Goal: Find specific page/section: Find specific page/section

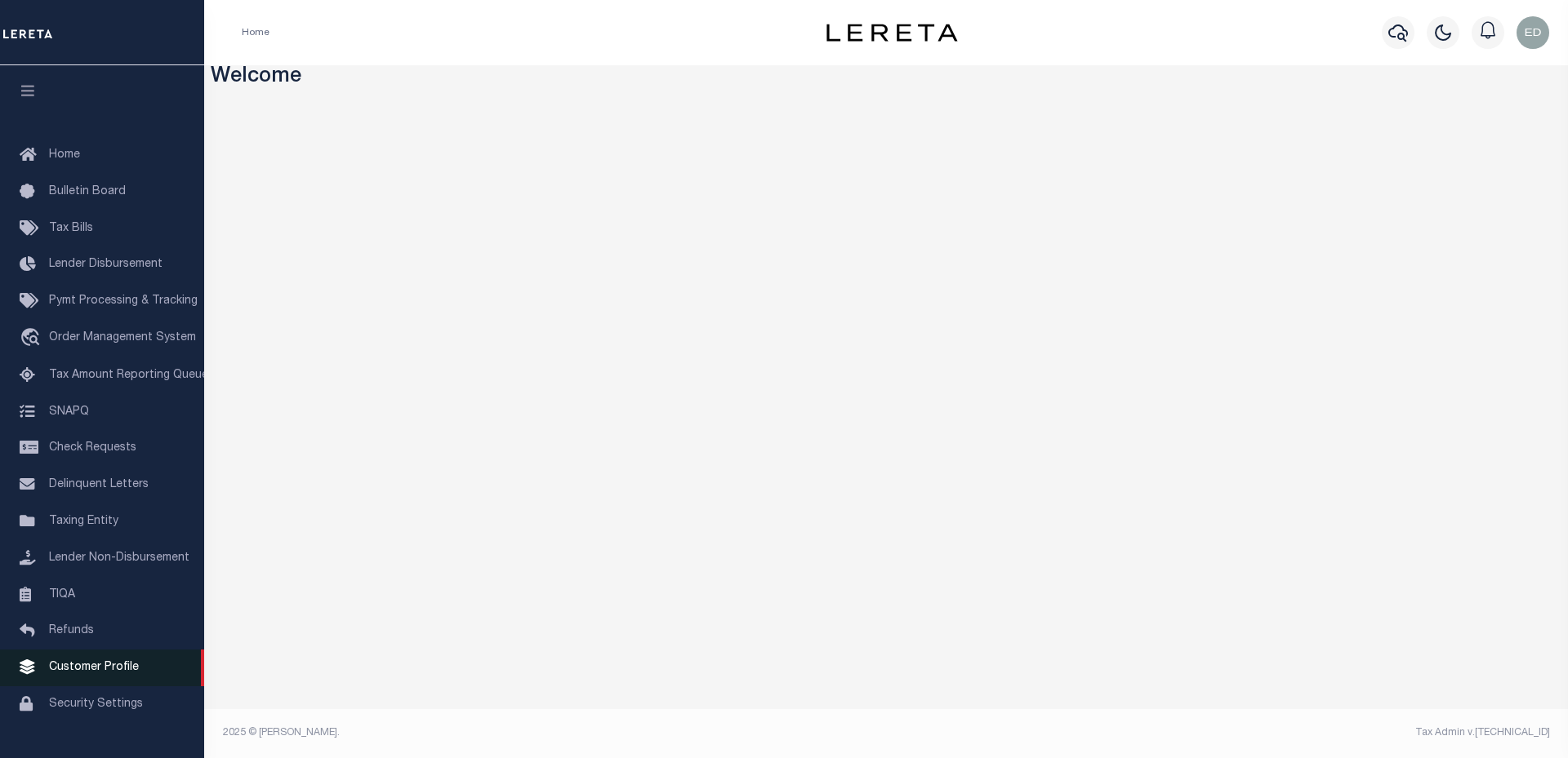
click at [165, 683] on link "Customer Profile" at bounding box center [102, 668] width 204 height 37
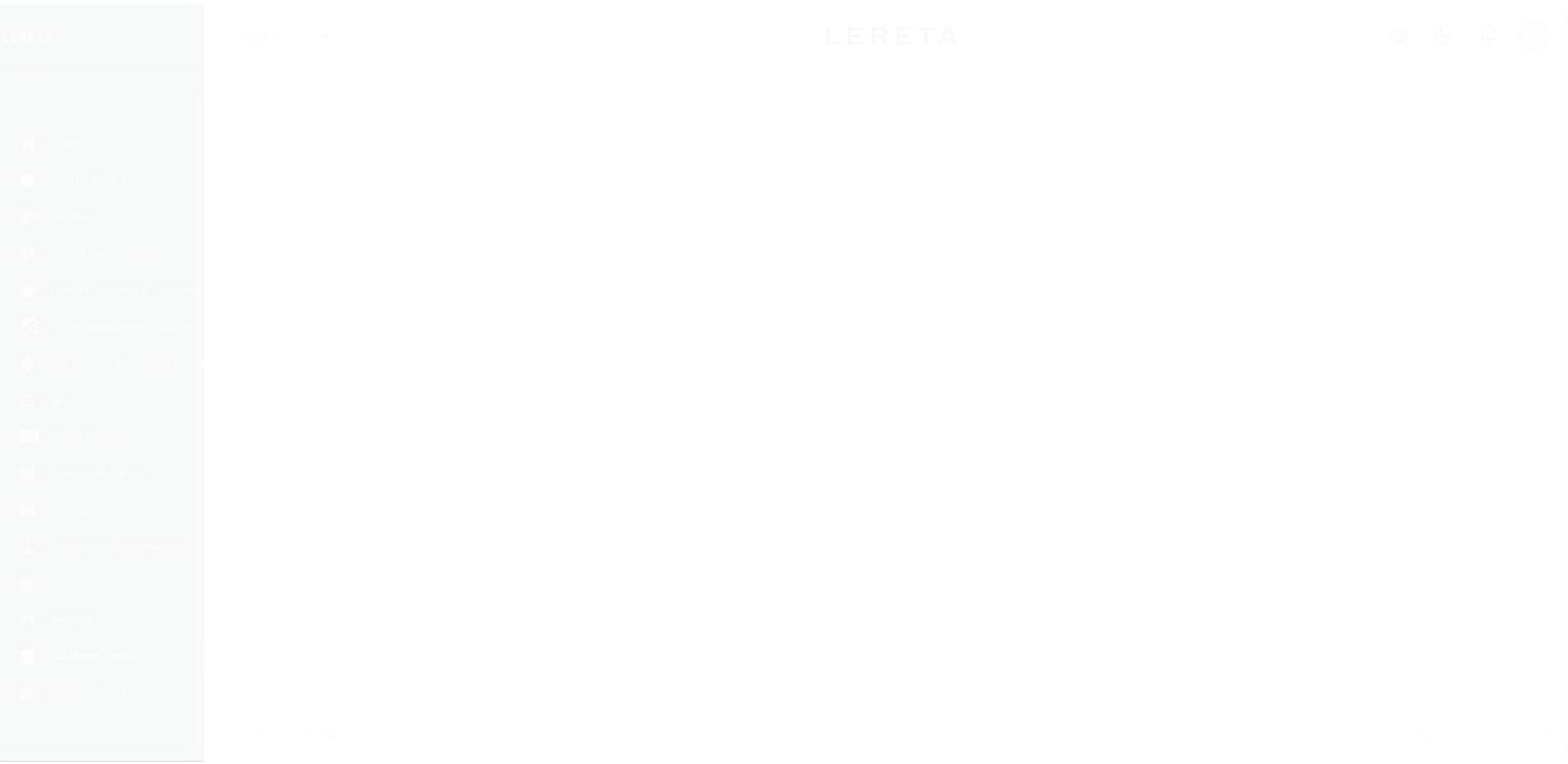
scroll to position [37, 0]
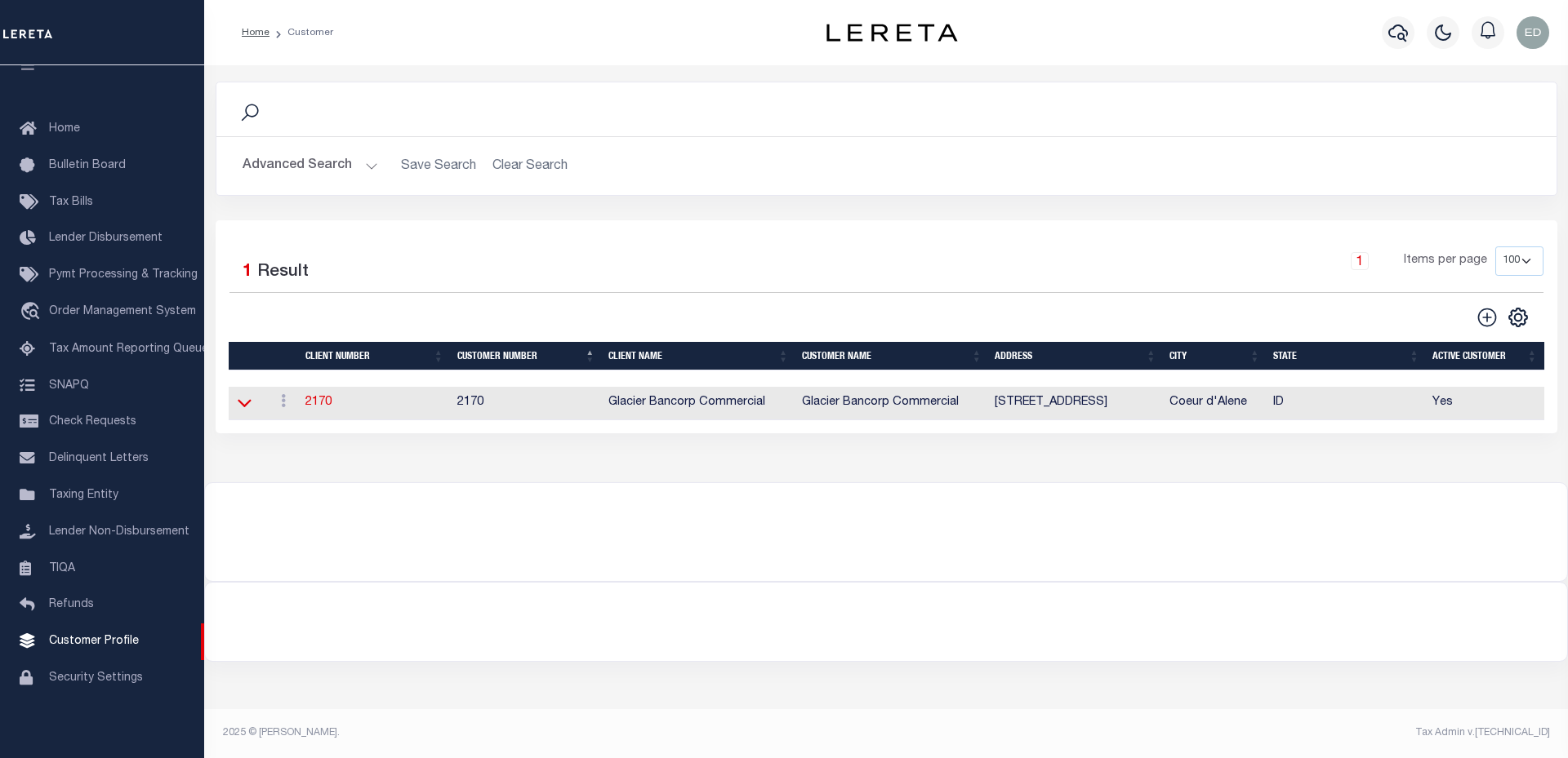
click at [247, 405] on icon at bounding box center [244, 403] width 14 height 18
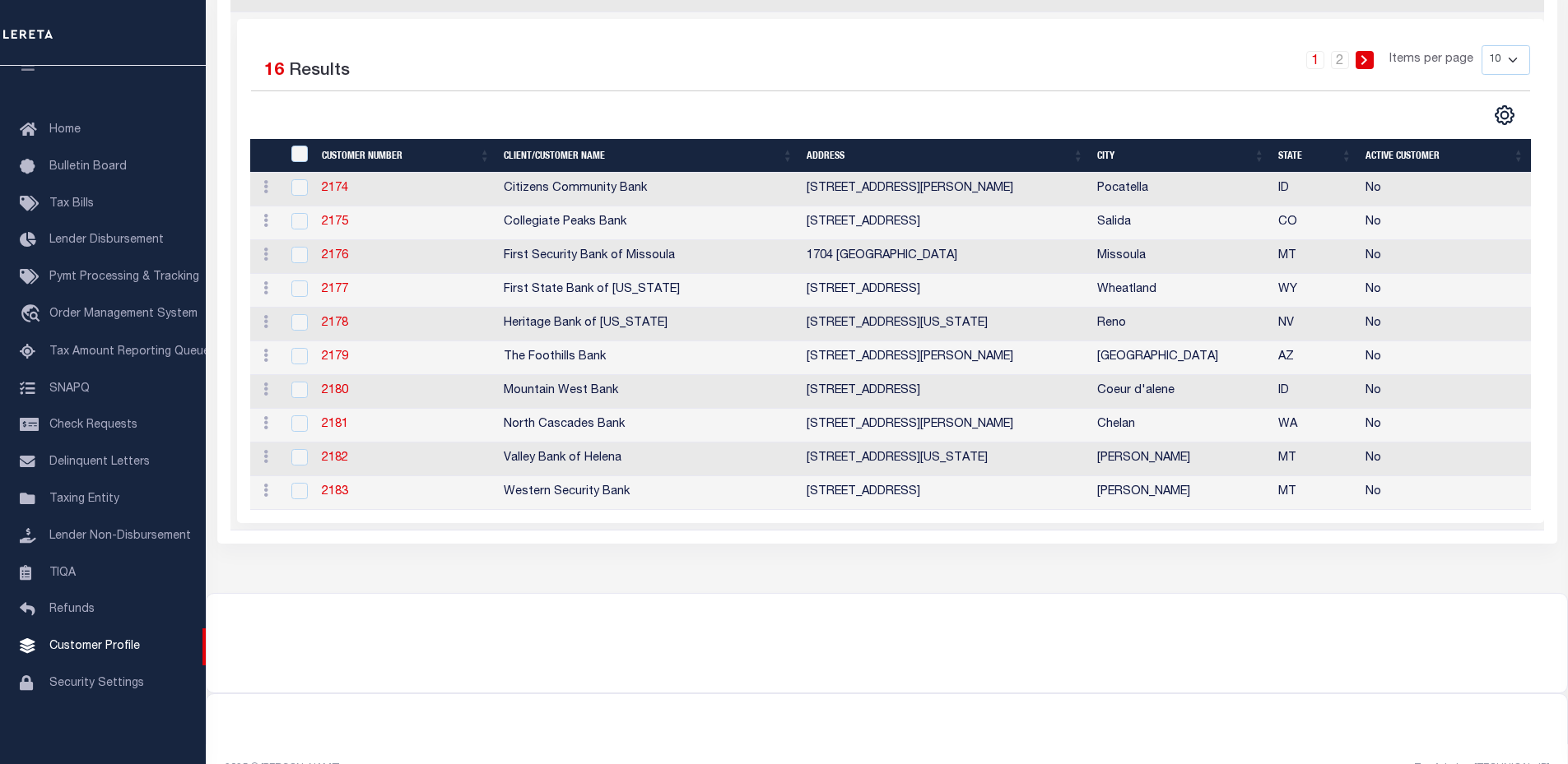
scroll to position [0, 0]
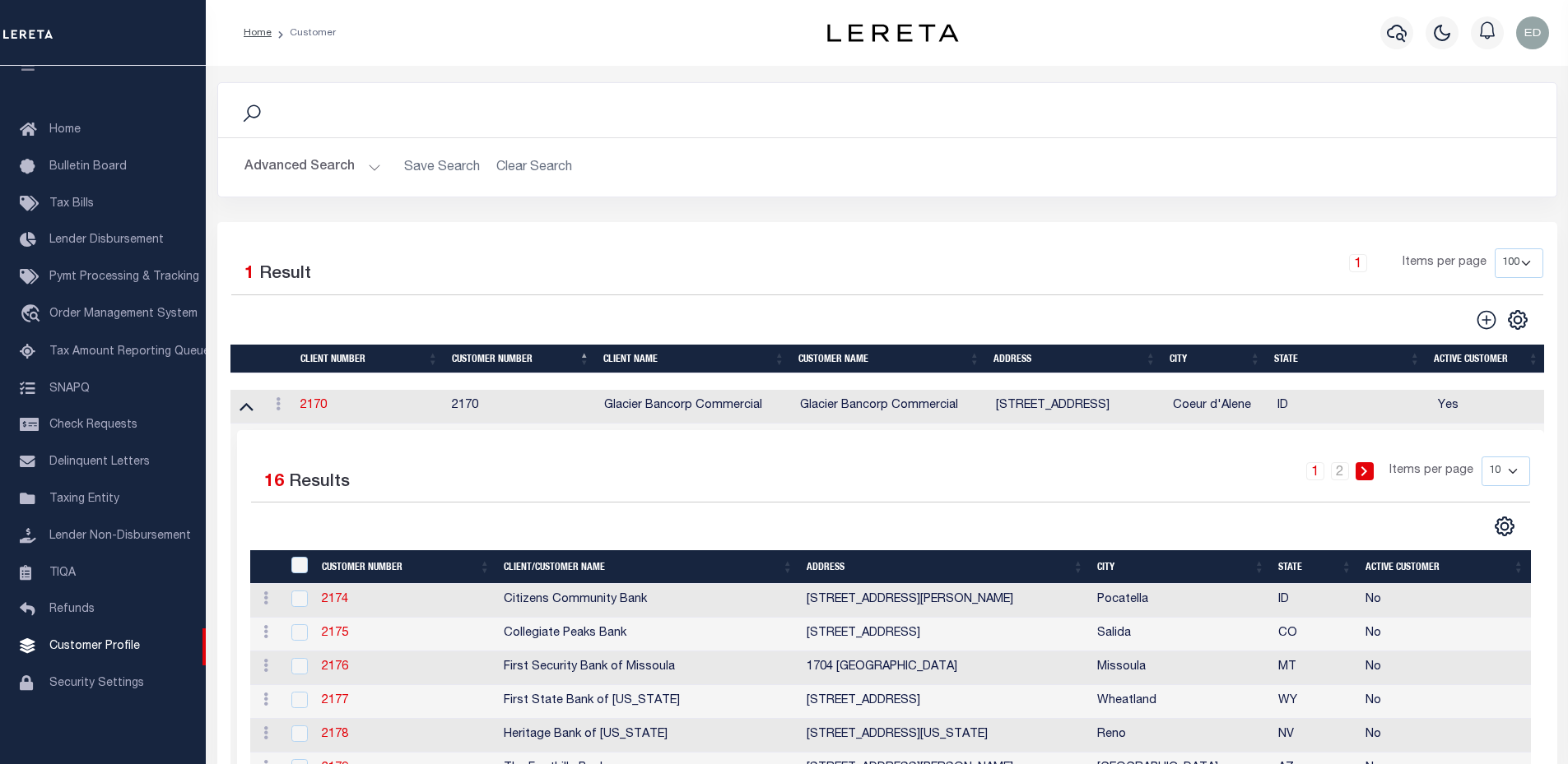
click at [331, 179] on button "Advanced Search" at bounding box center [313, 168] width 137 height 32
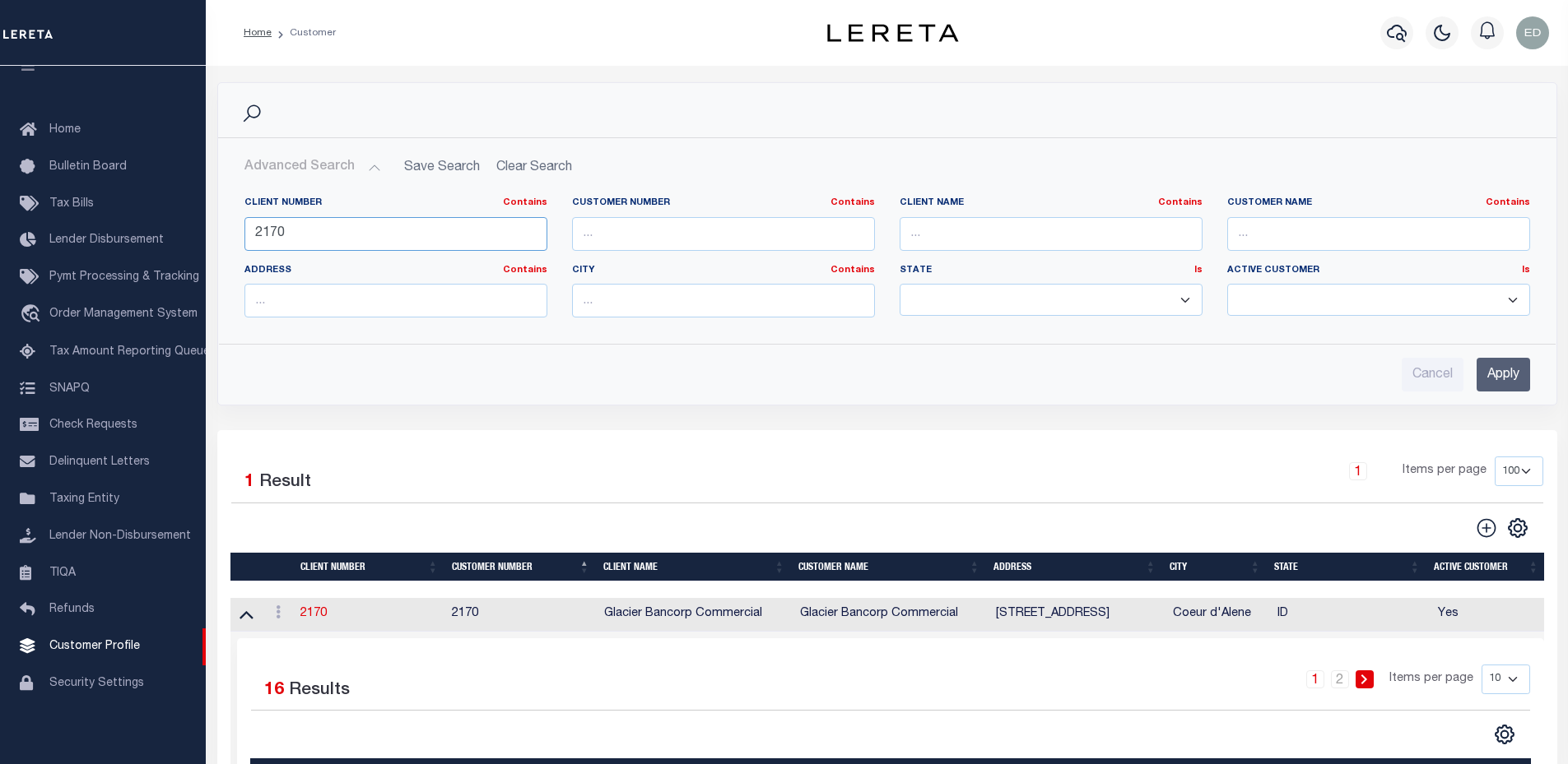
click at [341, 242] on input "2170" at bounding box center [396, 234] width 303 height 34
click at [1047, 235] on input "text" at bounding box center [1050, 234] width 303 height 34
click at [1512, 387] on input "Apply" at bounding box center [1503, 375] width 53 height 34
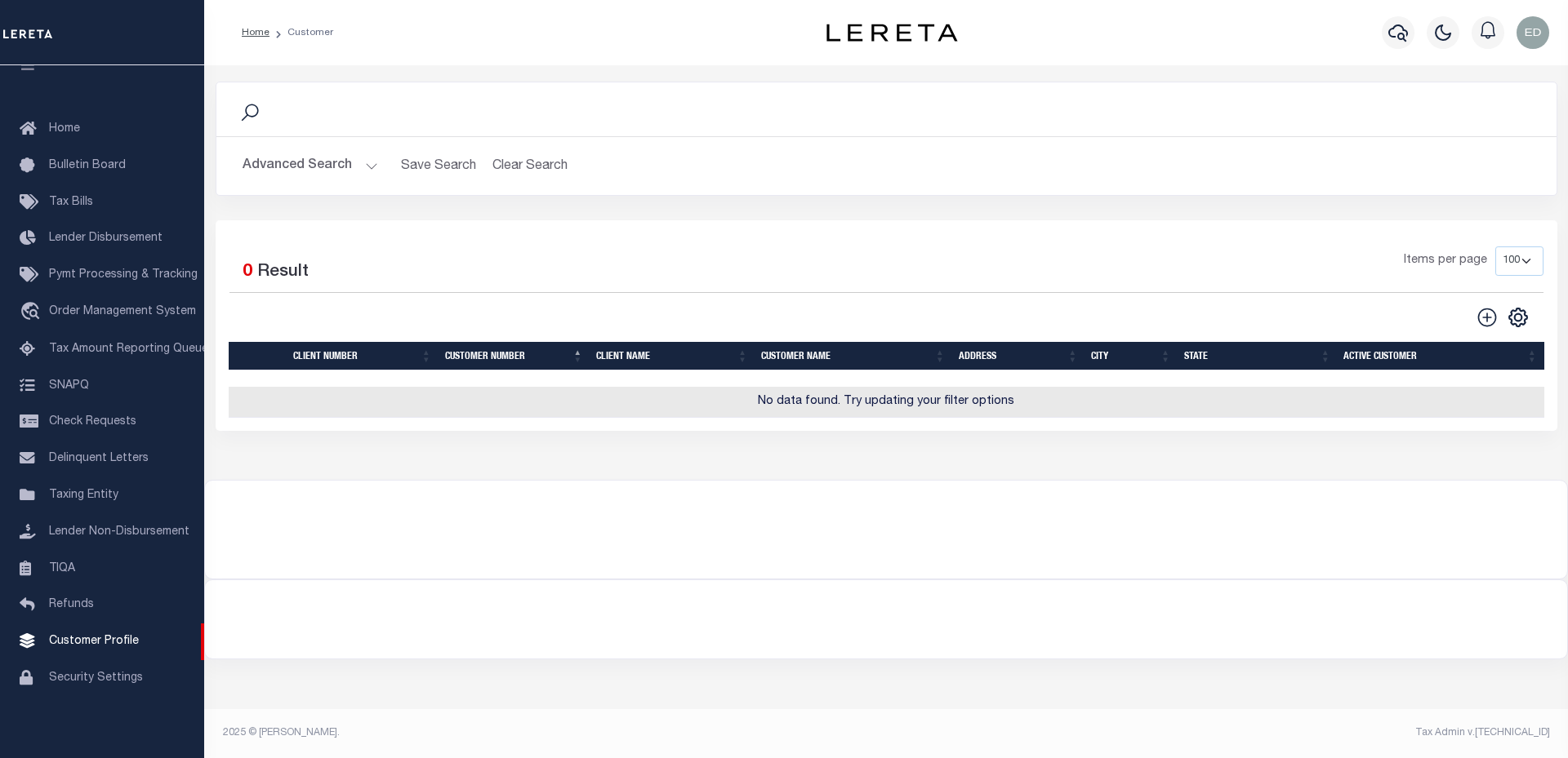
click at [293, 165] on button "Advanced Search" at bounding box center [310, 166] width 136 height 31
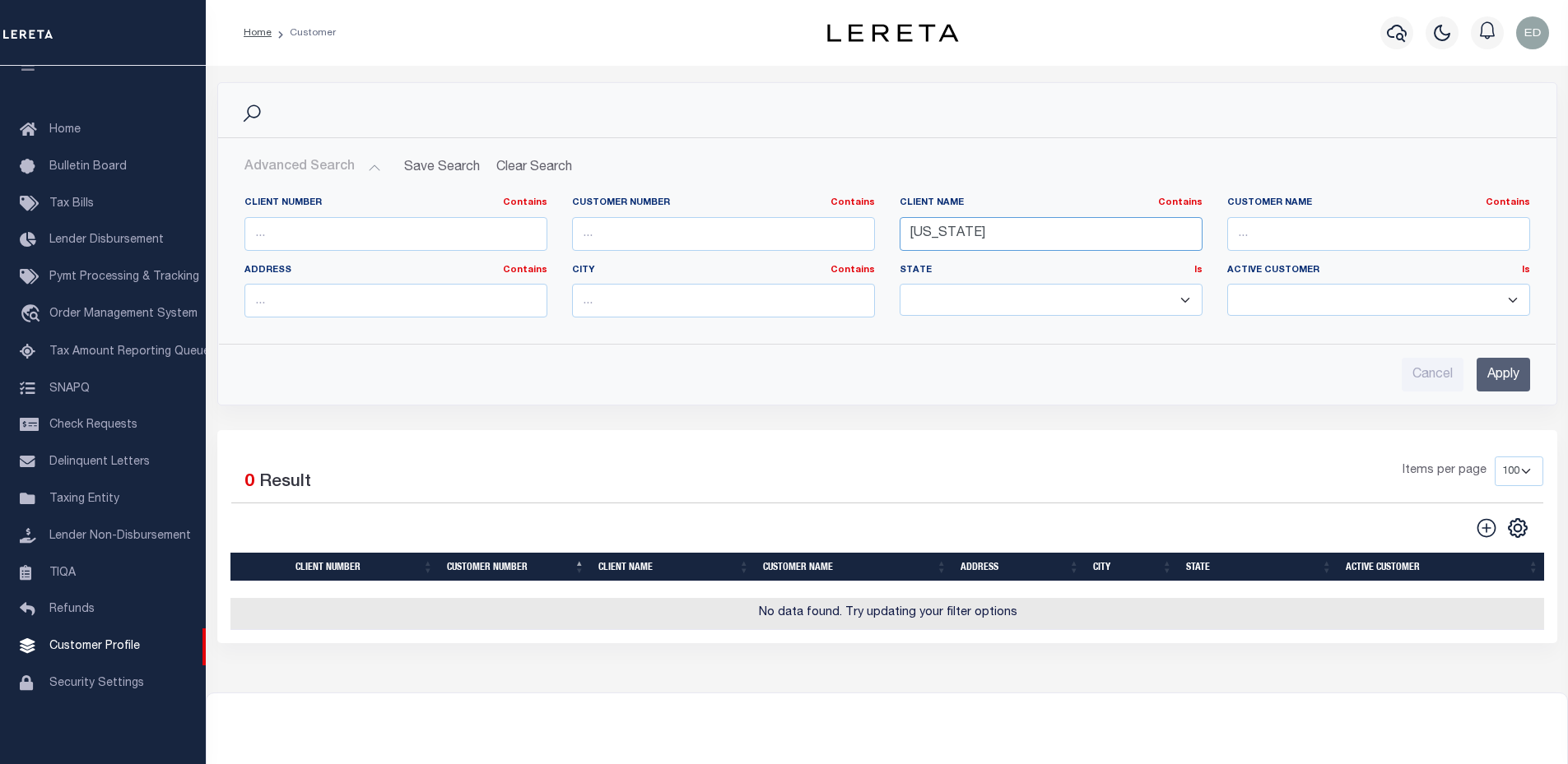
click at [1078, 226] on input "[US_STATE]" at bounding box center [1050, 234] width 303 height 34
paste input "Bank of I"
type input "Bank of [US_STATE]"
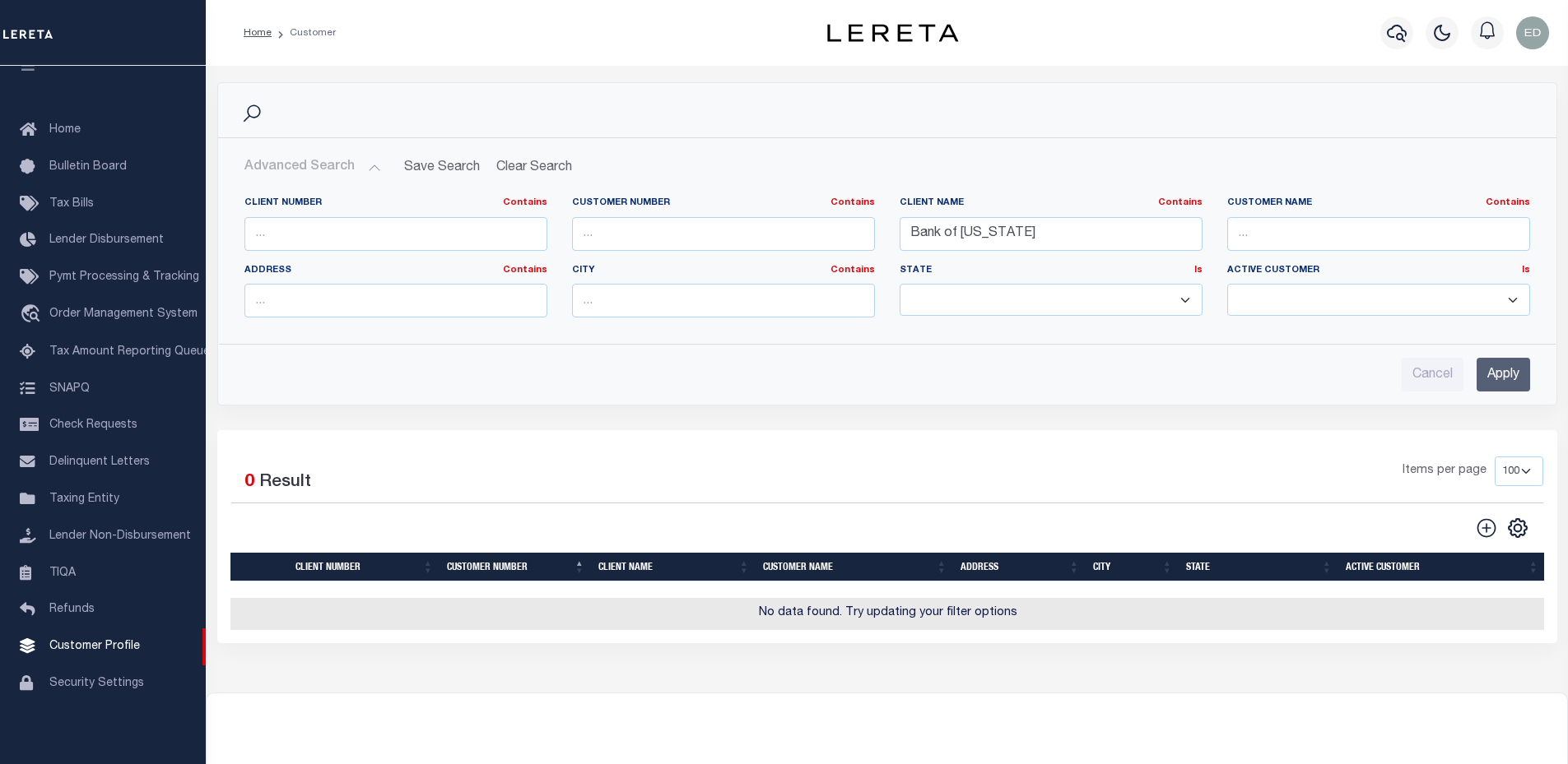
click at [1519, 380] on input "Apply" at bounding box center [1503, 375] width 53 height 34
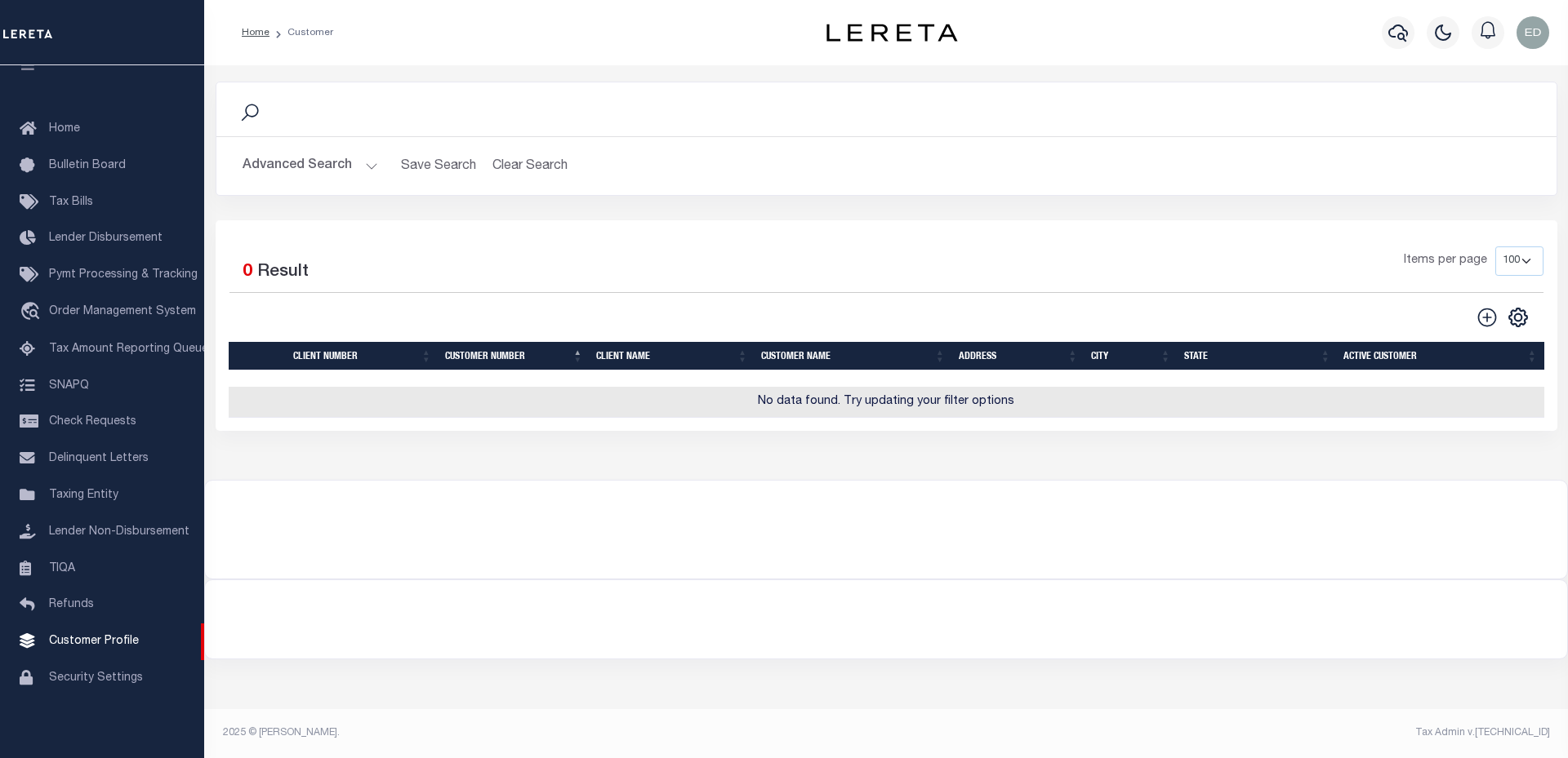
click at [319, 164] on button "Advanced Search" at bounding box center [310, 166] width 136 height 31
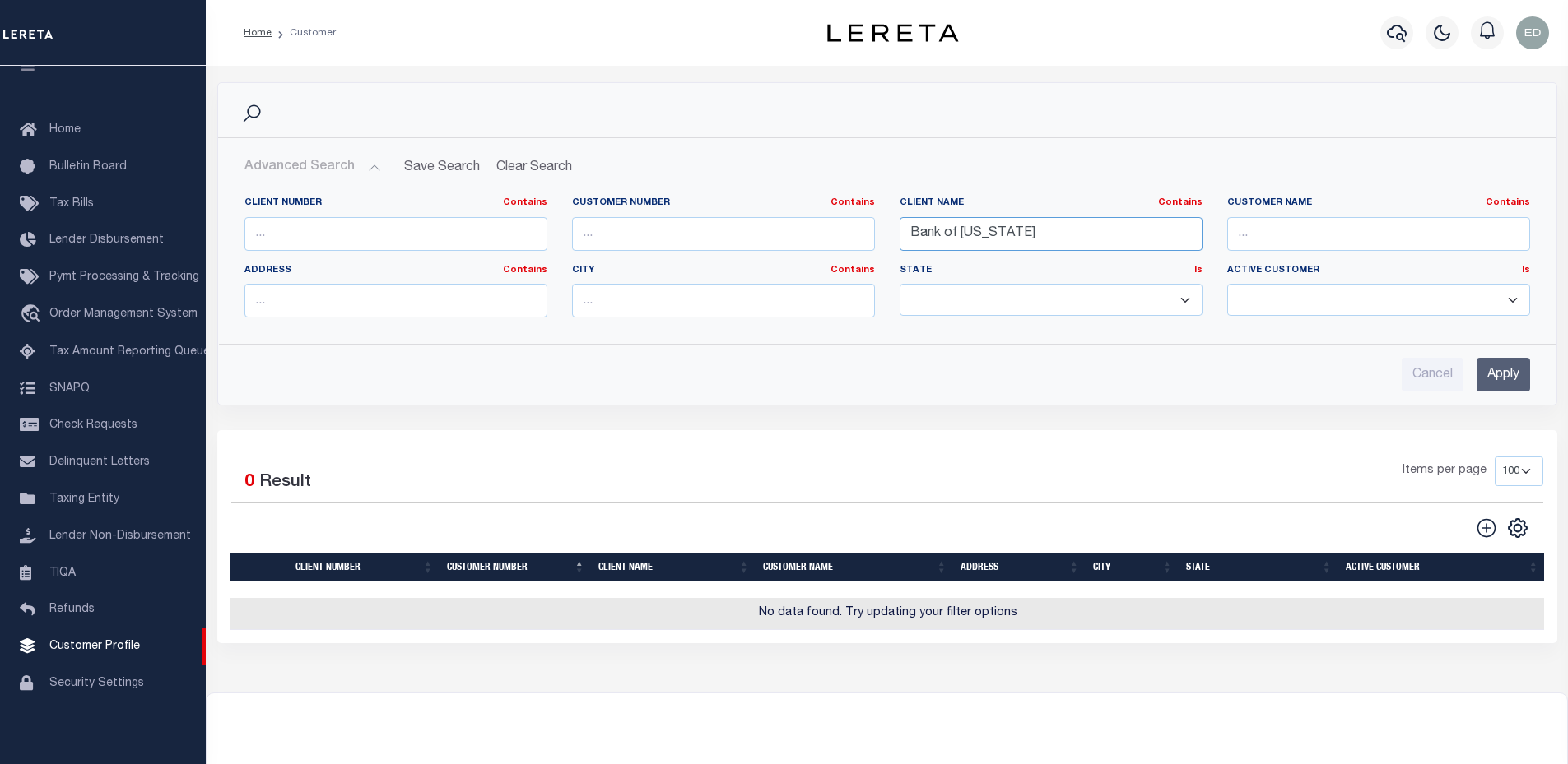
click at [1019, 237] on input "Bank of [US_STATE]" at bounding box center [1050, 234] width 303 height 34
